Goal: Information Seeking & Learning: Understand process/instructions

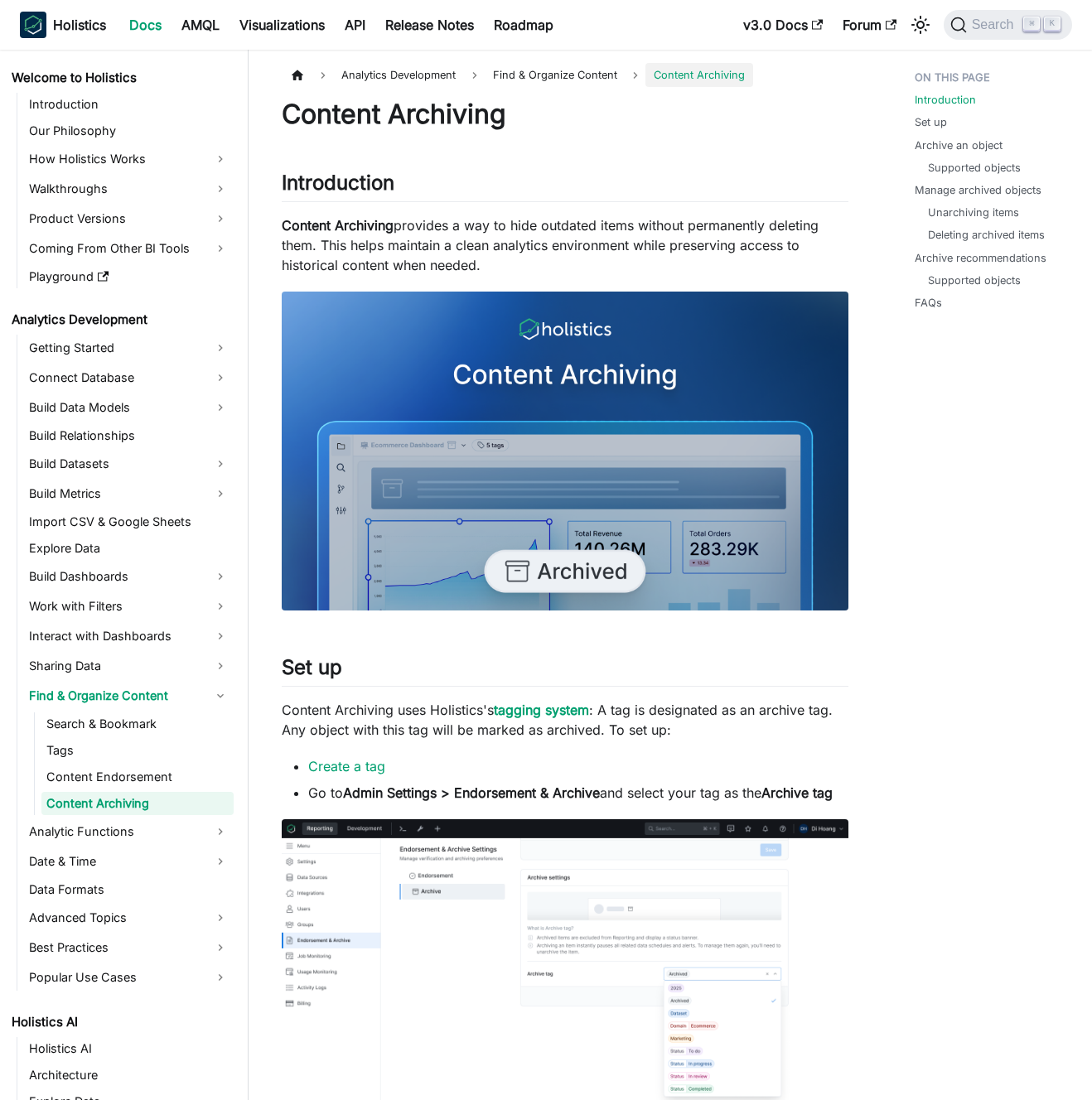
click at [585, 242] on p "Content Archiving provides a way to hide outdated items without permanently del…" at bounding box center [565, 244] width 567 height 59
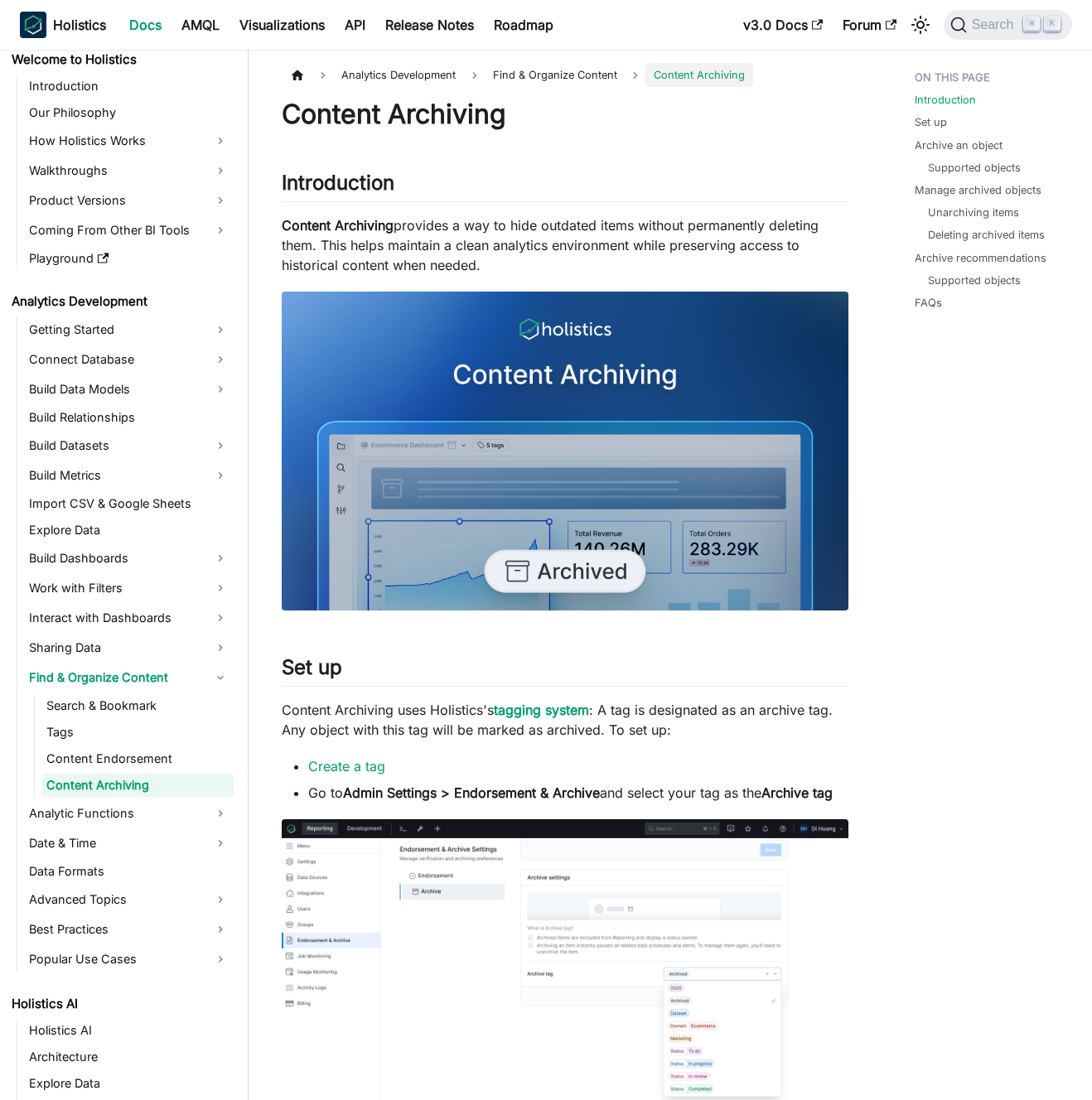
click at [513, 255] on p "Content Archiving provides a way to hide outdated items without permanently del…" at bounding box center [565, 244] width 567 height 59
click at [500, 262] on p "Content Archiving provides a way to hide outdated items without permanently del…" at bounding box center [565, 244] width 567 height 59
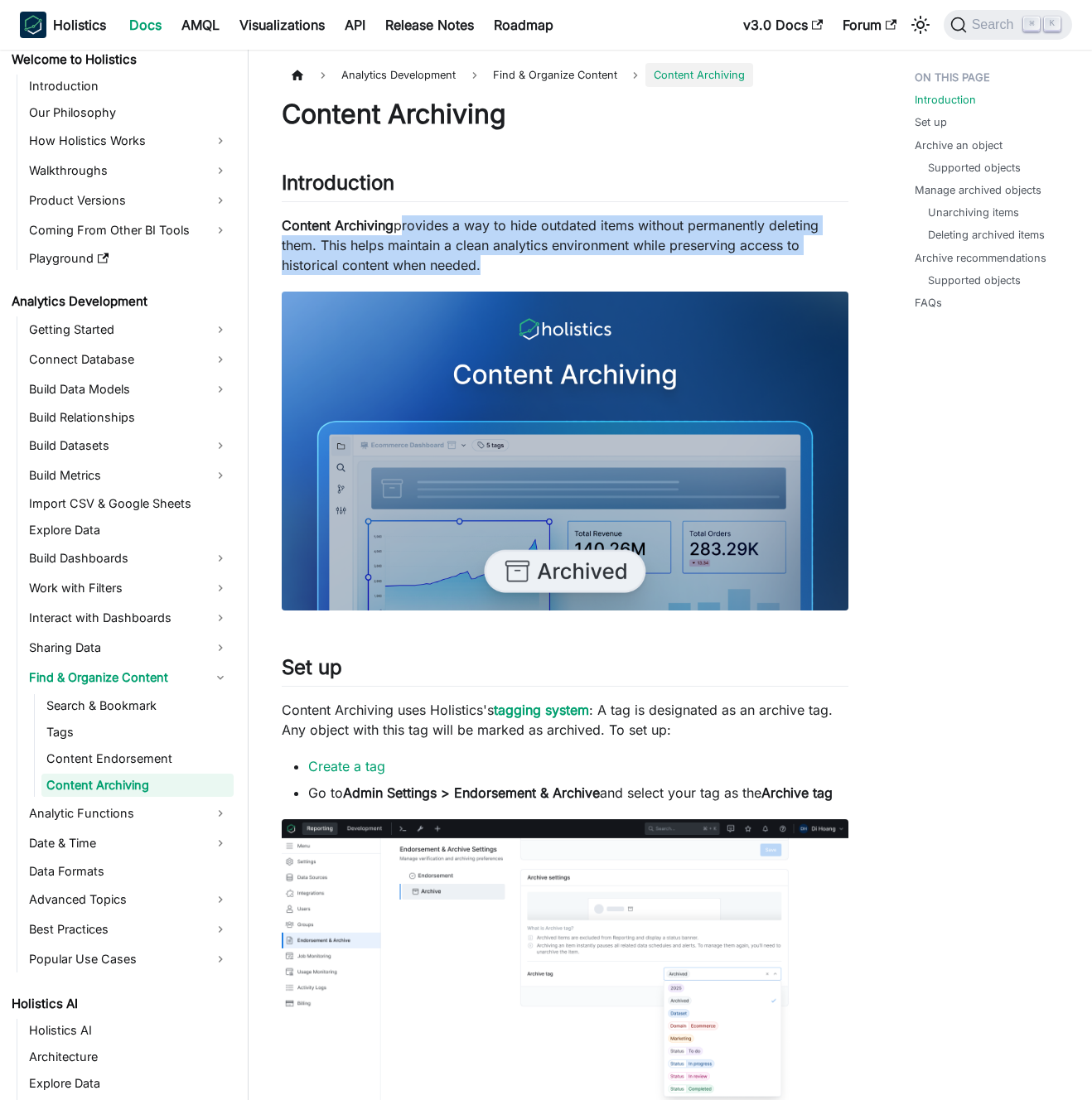
drag, startPoint x: 500, startPoint y: 262, endPoint x: 418, endPoint y: 224, distance: 90.4
click at [418, 224] on p "Content Archiving provides a way to hide outdated items without permanently del…" at bounding box center [565, 244] width 567 height 59
drag, startPoint x: 418, startPoint y: 224, endPoint x: 435, endPoint y: 254, distance: 34.5
click at [435, 254] on p "Content Archiving provides a way to hide outdated items without permanently del…" at bounding box center [565, 244] width 567 height 59
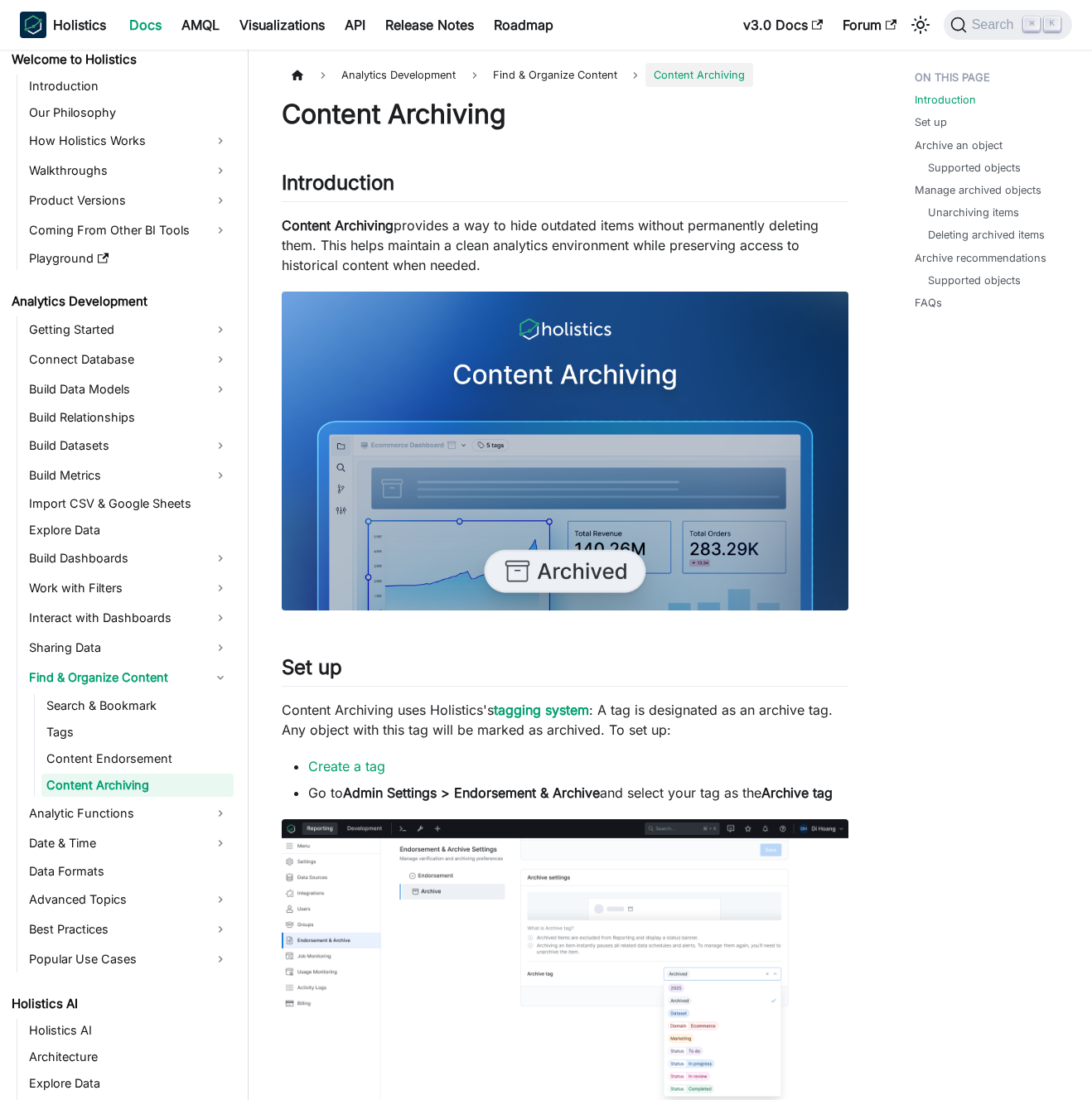
click at [436, 254] on p "Content Archiving provides a way to hide outdated items without permanently del…" at bounding box center [565, 244] width 567 height 59
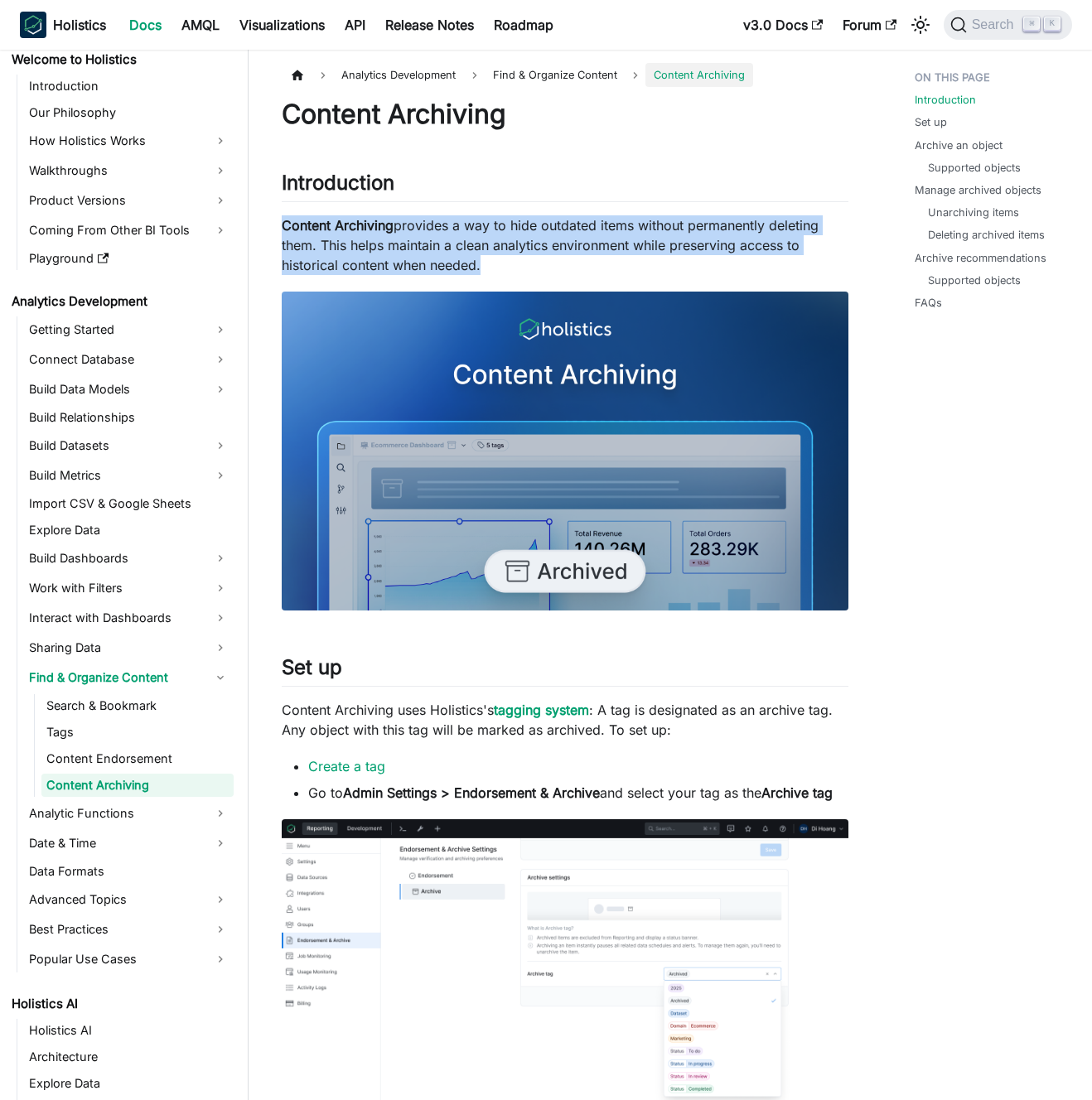
click at [436, 254] on p "Content Archiving provides a way to hide outdated items without permanently del…" at bounding box center [565, 244] width 567 height 59
click at [429, 248] on p "Content Archiving provides a way to hide outdated items without permanently del…" at bounding box center [565, 244] width 567 height 59
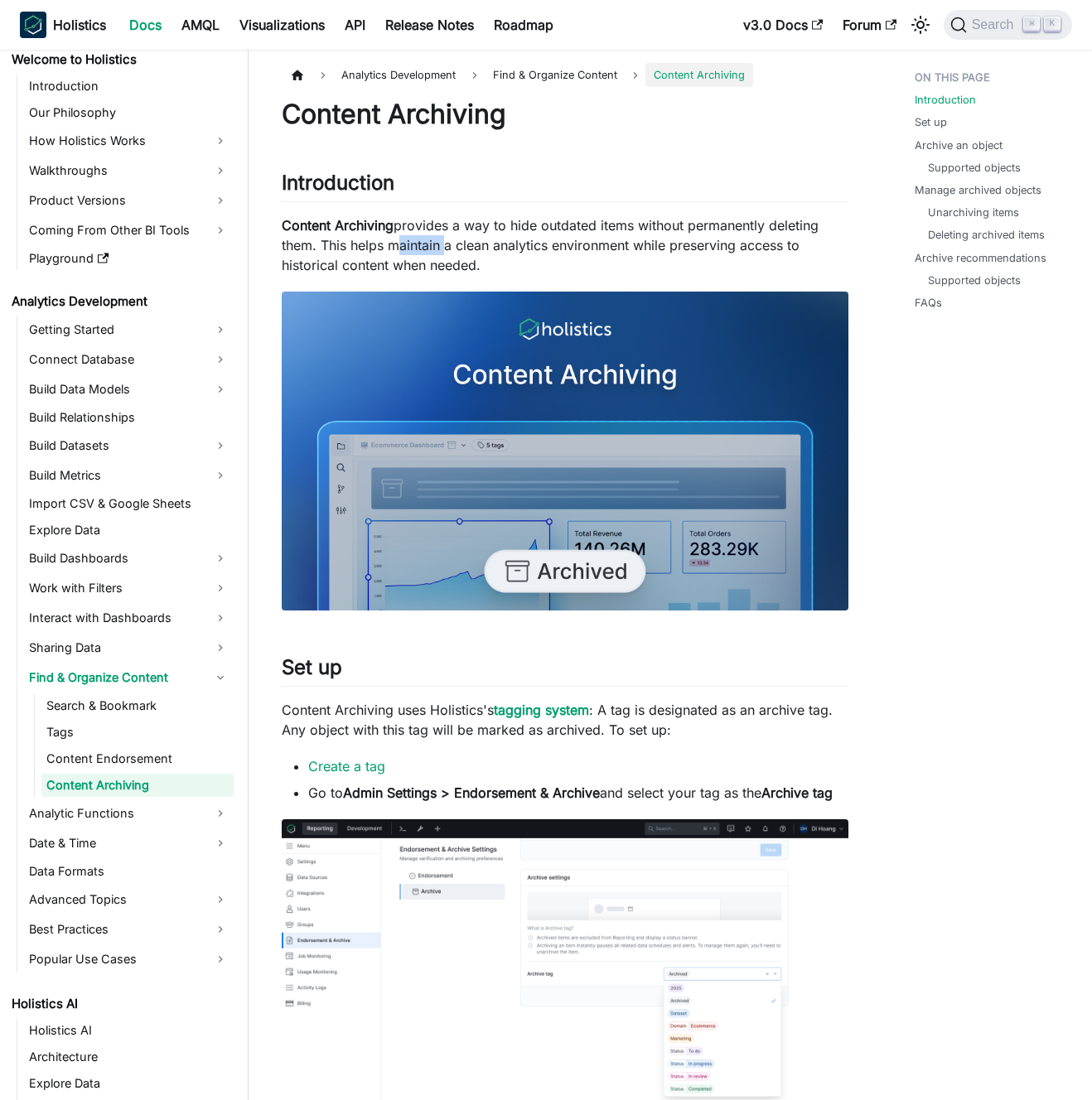
click at [429, 248] on p "Content Archiving provides a way to hide outdated items without permanently del…" at bounding box center [565, 244] width 567 height 59
click at [327, 248] on p "Content Archiving provides a way to hide outdated items without permanently del…" at bounding box center [565, 244] width 567 height 59
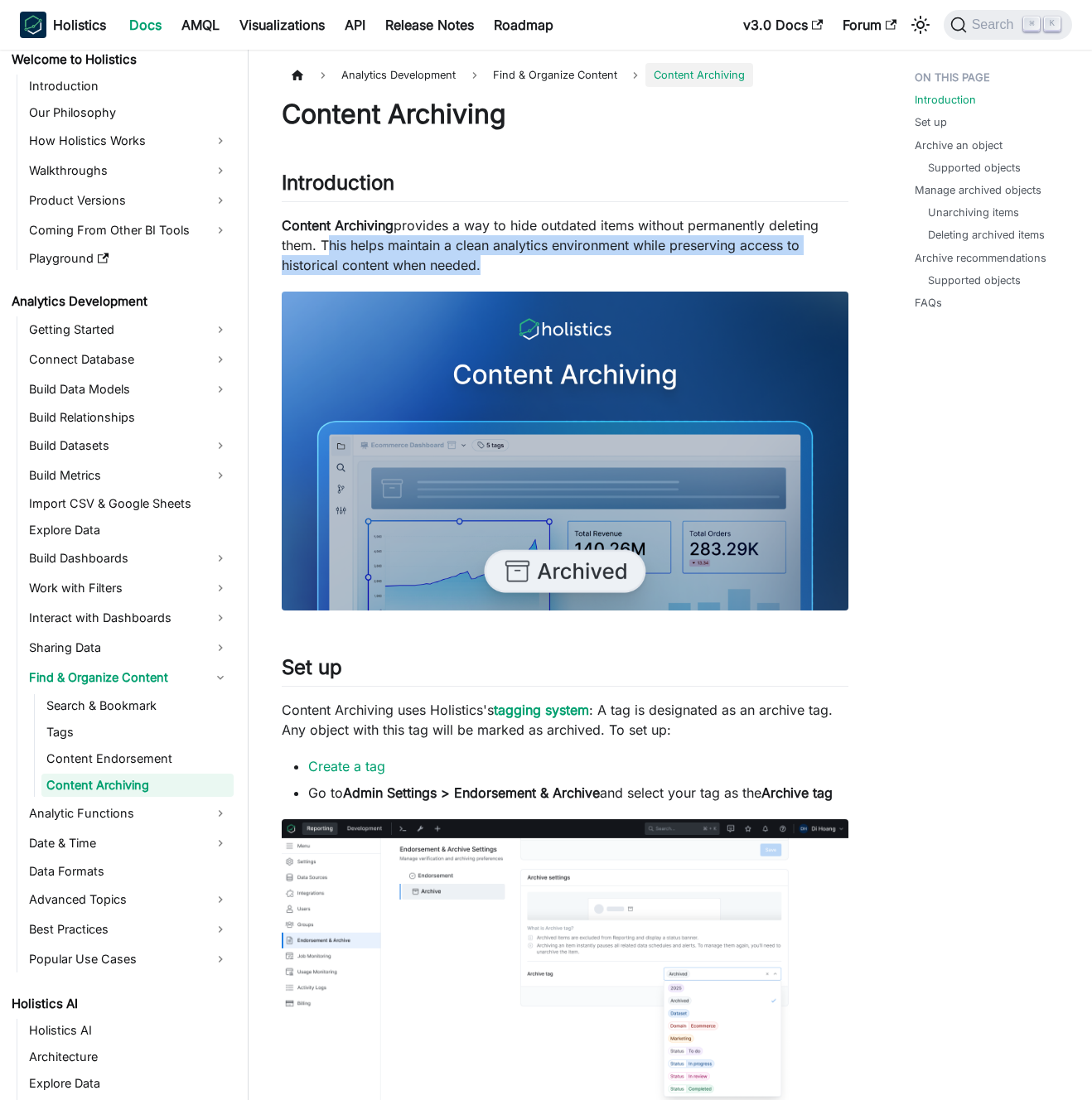
drag, startPoint x: 334, startPoint y: 246, endPoint x: 445, endPoint y: 263, distance: 112.3
click at [445, 263] on p "Content Archiving provides a way to hide outdated items without permanently del…" at bounding box center [565, 244] width 567 height 59
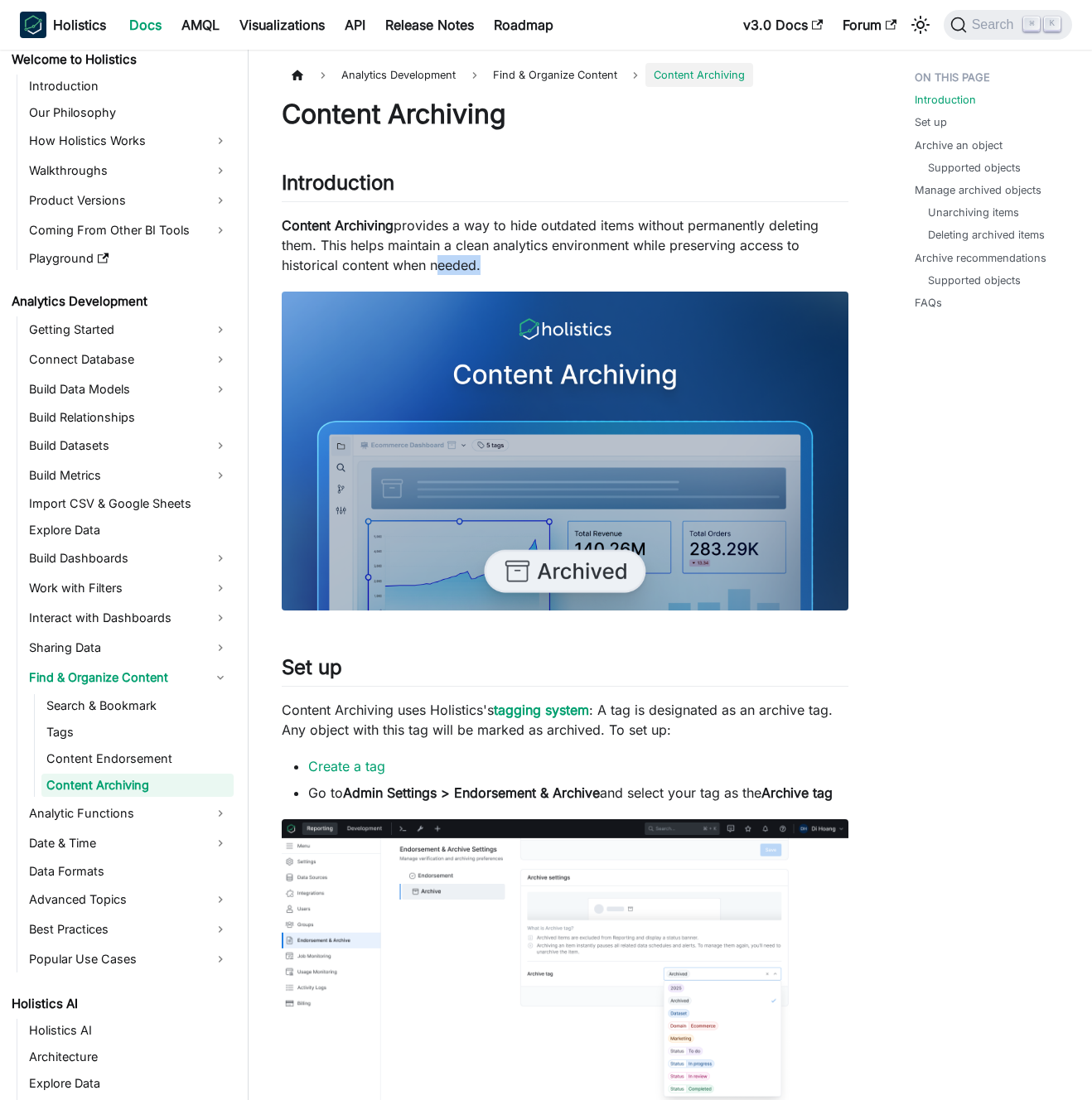
click at [445, 263] on p "Content Archiving provides a way to hide outdated items without permanently del…" at bounding box center [565, 244] width 567 height 59
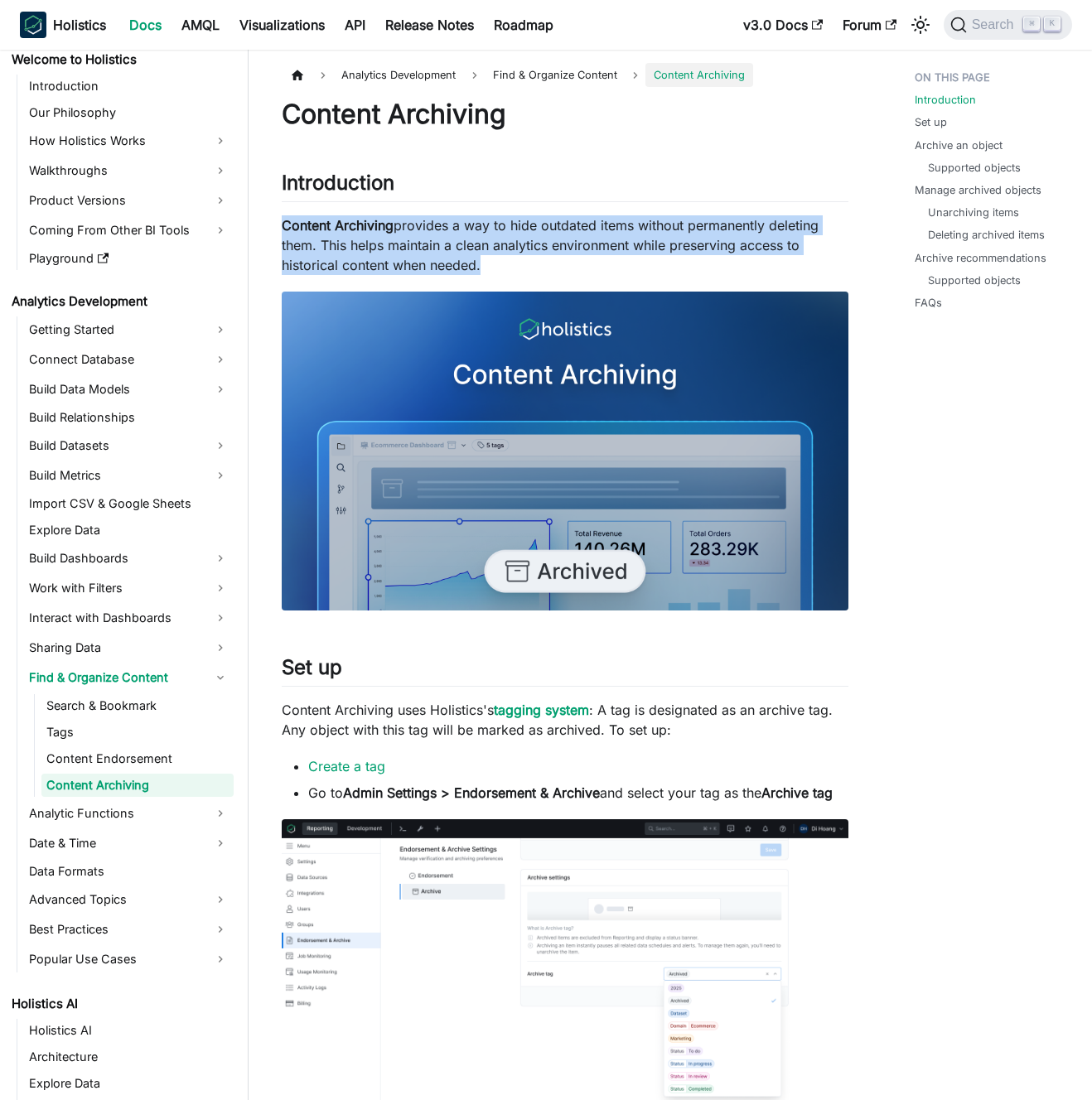
click at [461, 255] on p "Content Archiving provides a way to hide outdated items without permanently del…" at bounding box center [565, 244] width 567 height 59
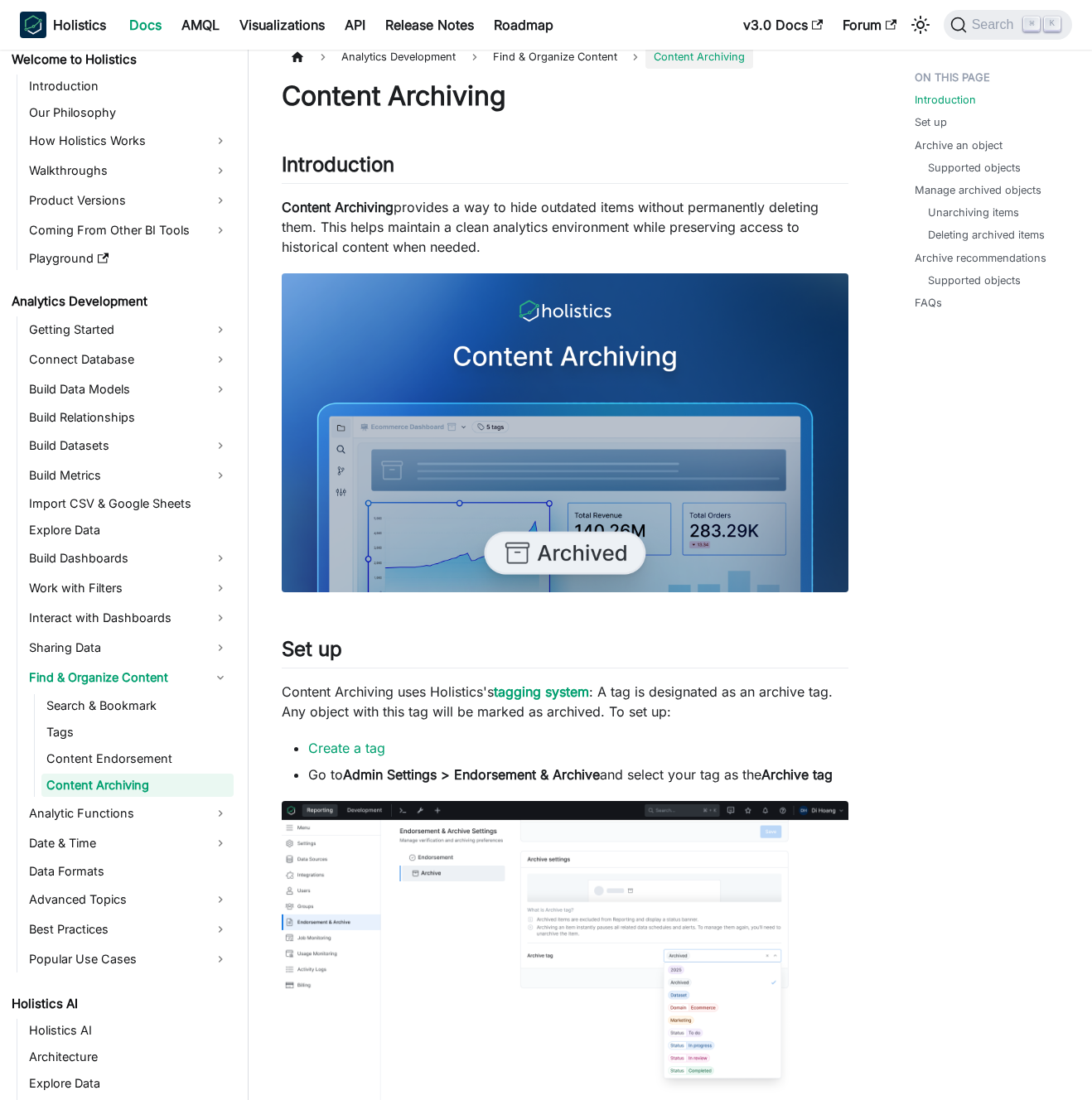
scroll to position [0, 0]
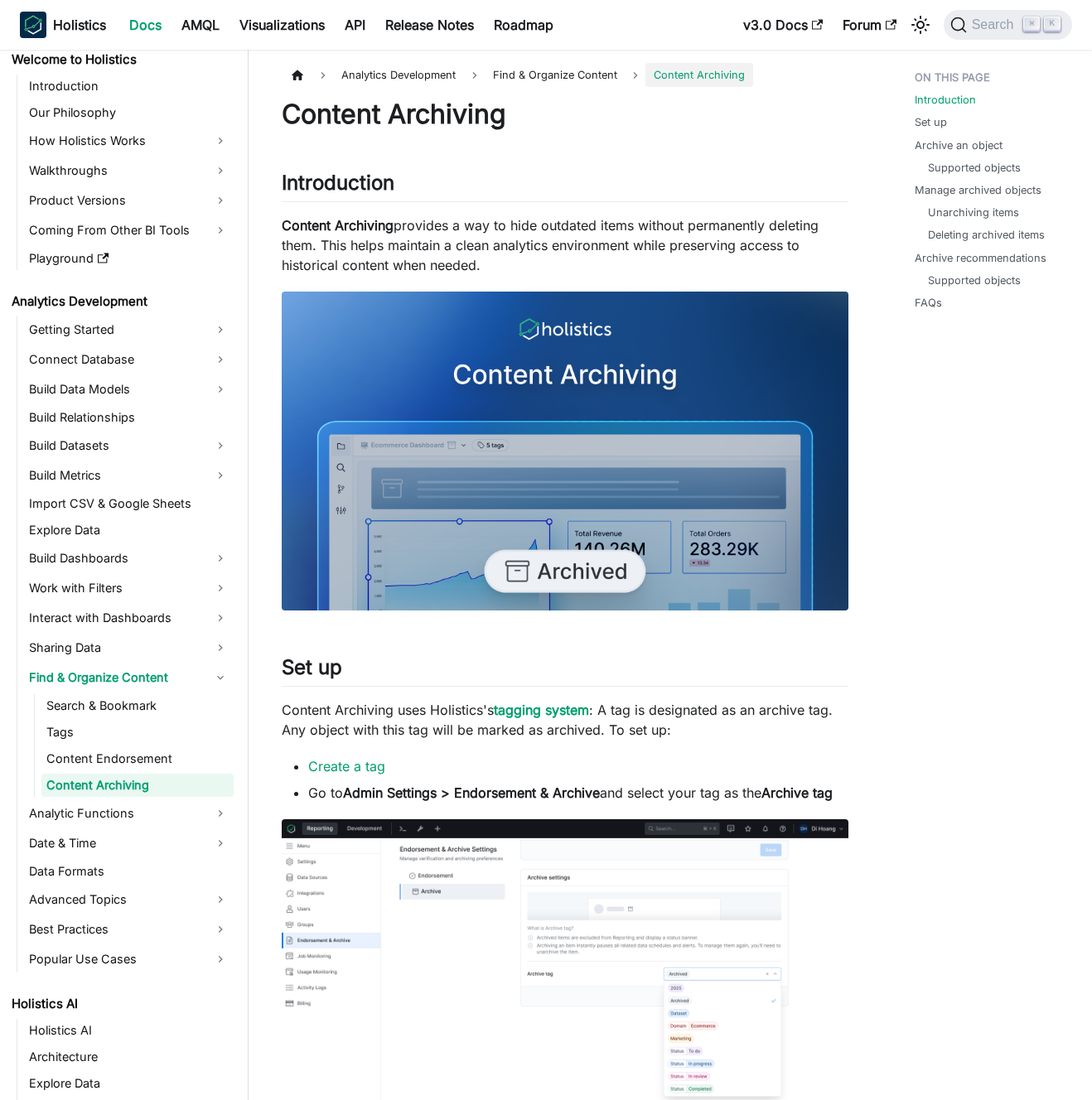
click at [397, 248] on p "Content Archiving provides a way to hide outdated items without permanently del…" at bounding box center [565, 244] width 567 height 59
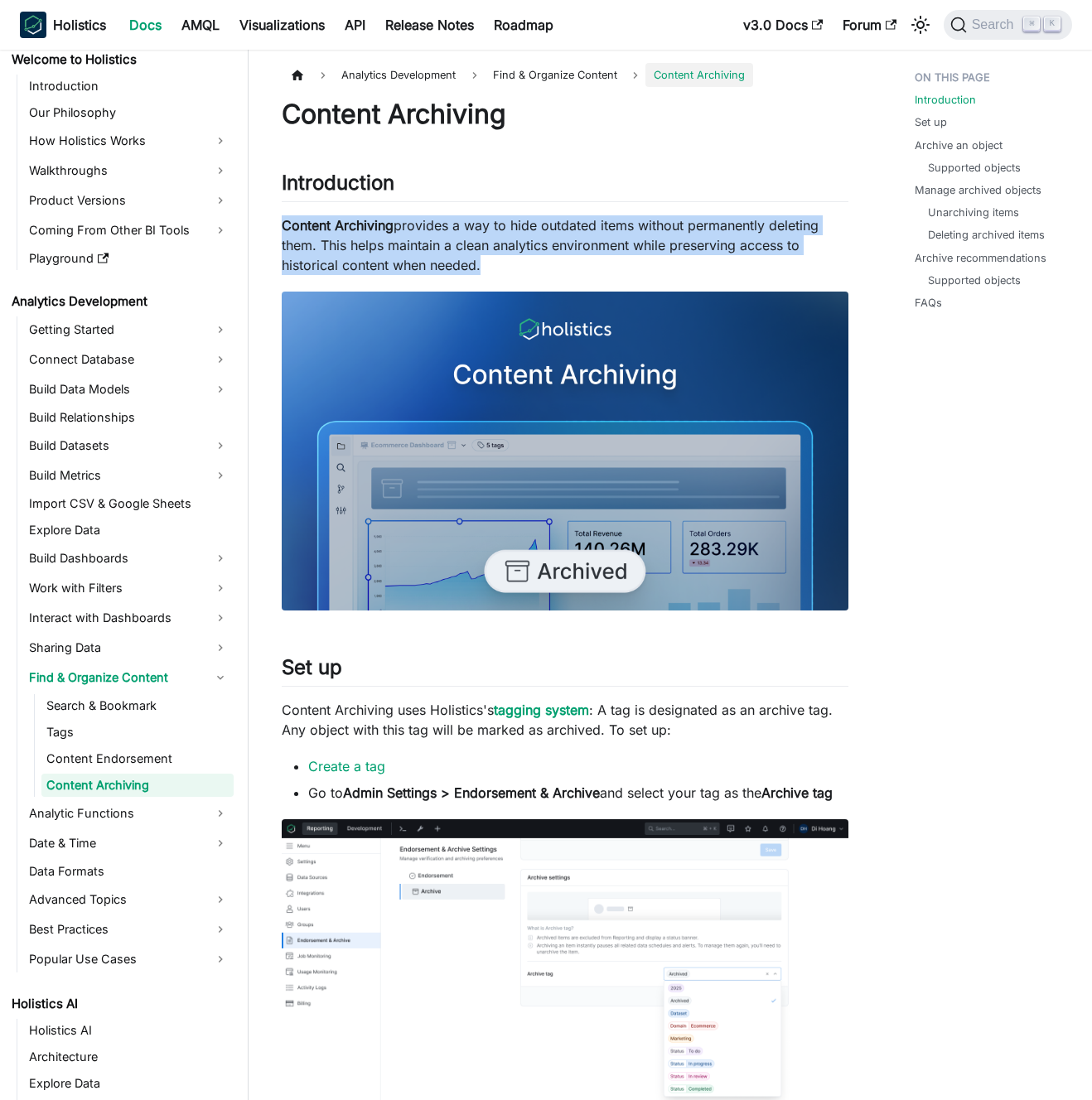
click at [397, 248] on p "Content Archiving provides a way to hide outdated items without permanently del…" at bounding box center [565, 244] width 567 height 59
click at [404, 248] on p "Content Archiving provides a way to hide outdated items without permanently del…" at bounding box center [565, 244] width 567 height 59
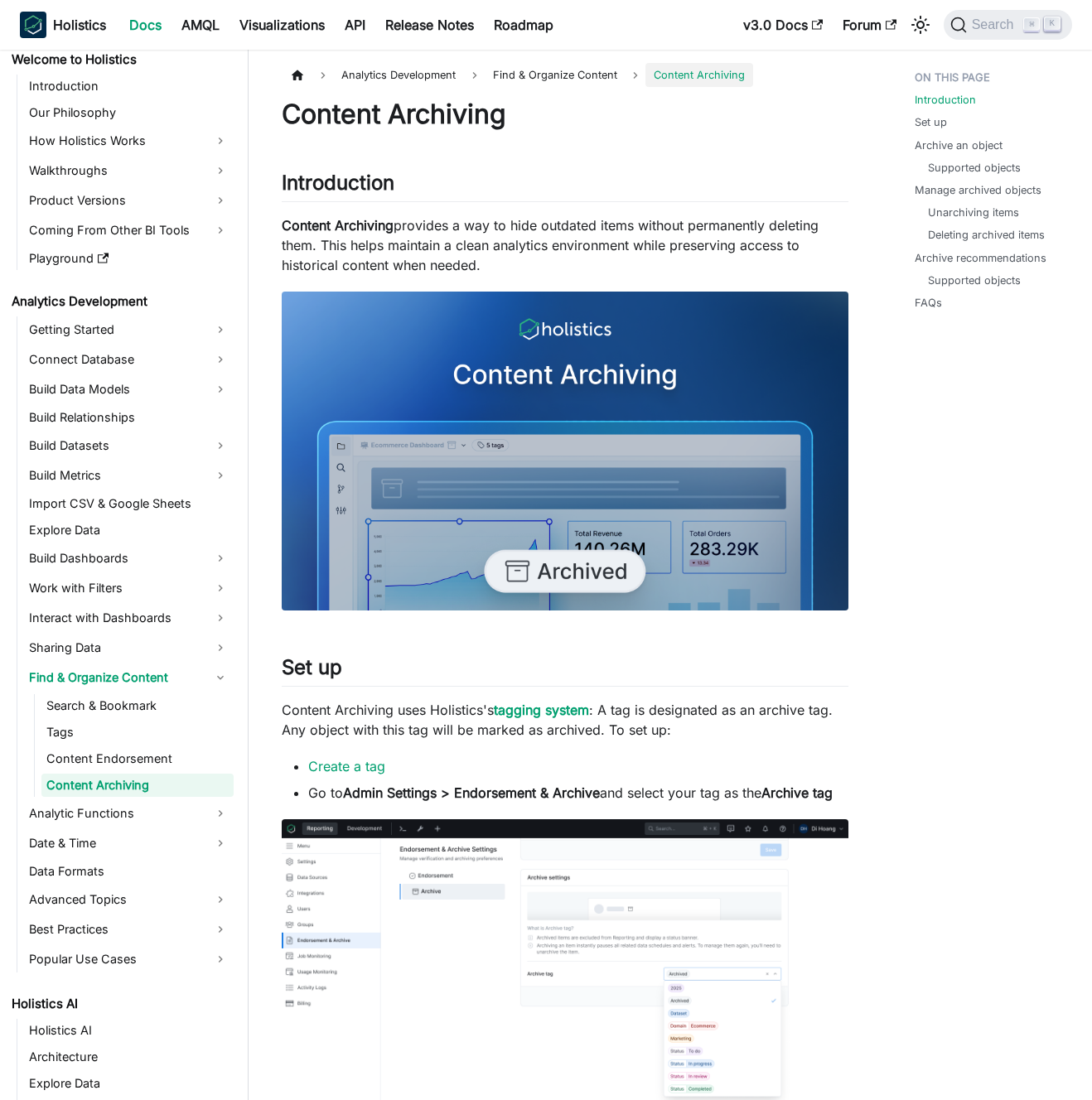
click at [418, 242] on p "Content Archiving provides a way to hide outdated items without permanently del…" at bounding box center [565, 244] width 567 height 59
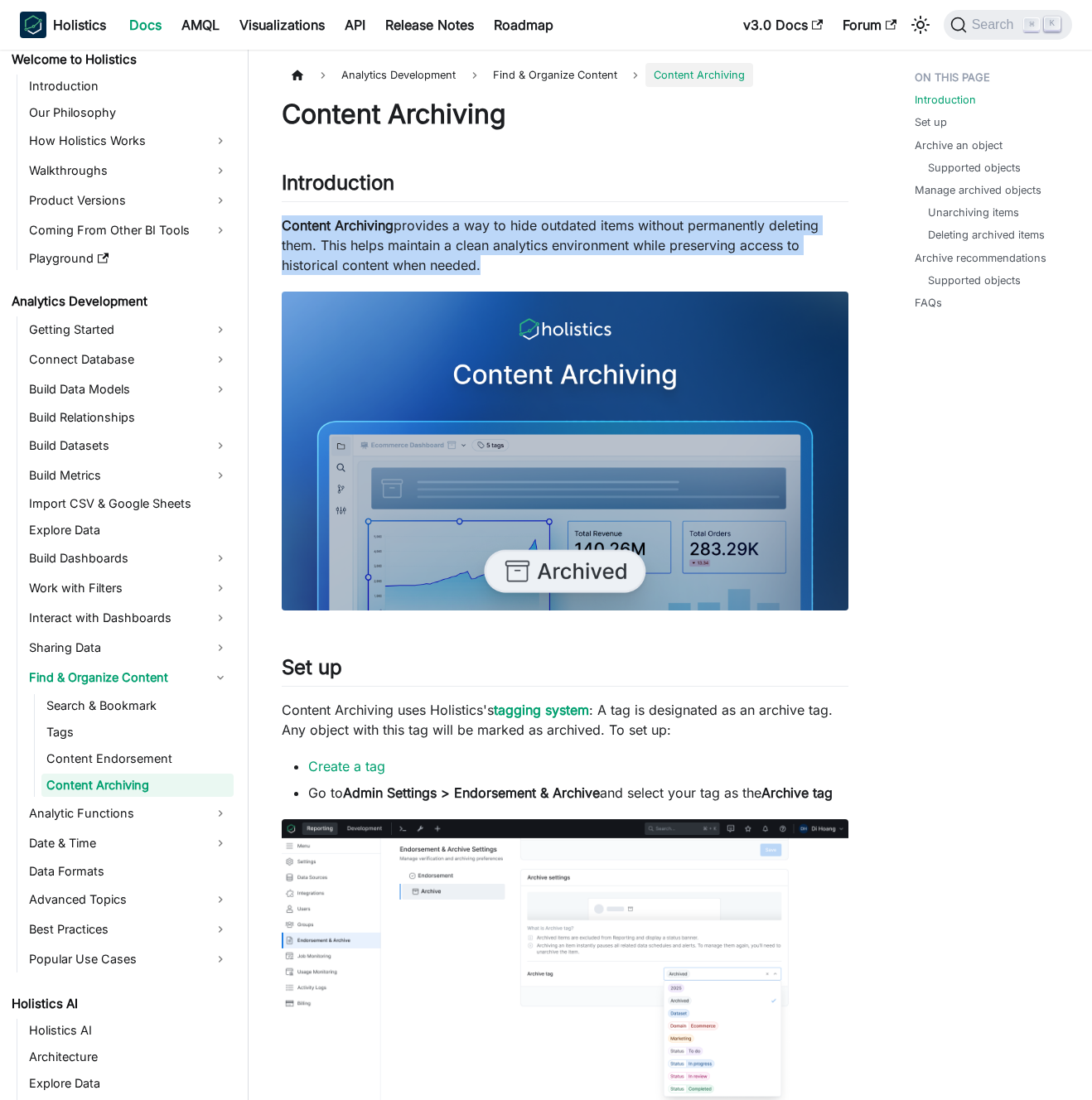
click at [418, 242] on p "Content Archiving provides a way to hide outdated items without permanently del…" at bounding box center [565, 244] width 567 height 59
click at [431, 242] on p "Content Archiving provides a way to hide outdated items without permanently del…" at bounding box center [565, 244] width 567 height 59
